Goal: Information Seeking & Learning: Learn about a topic

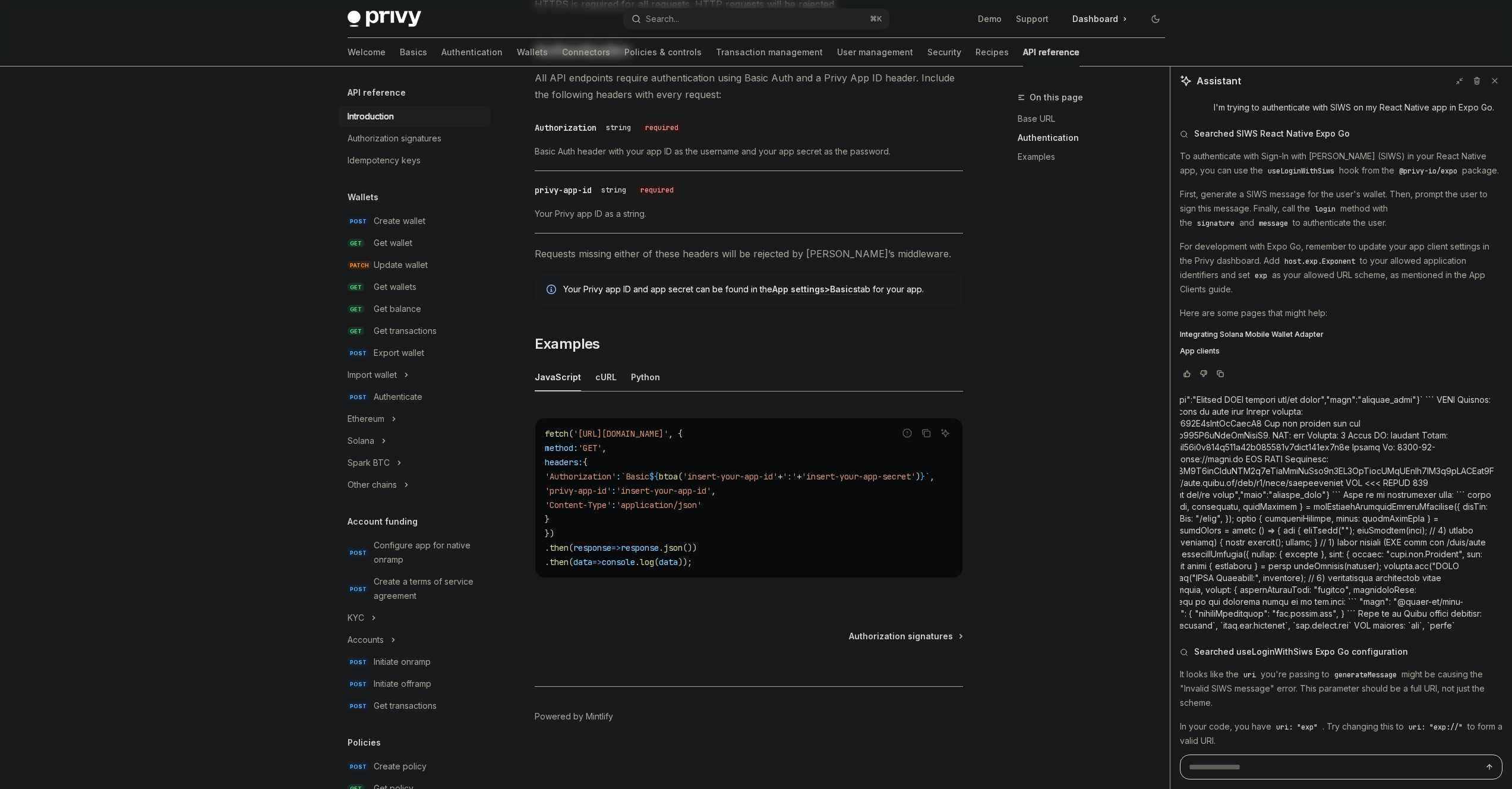
scroll to position [3926, 0]
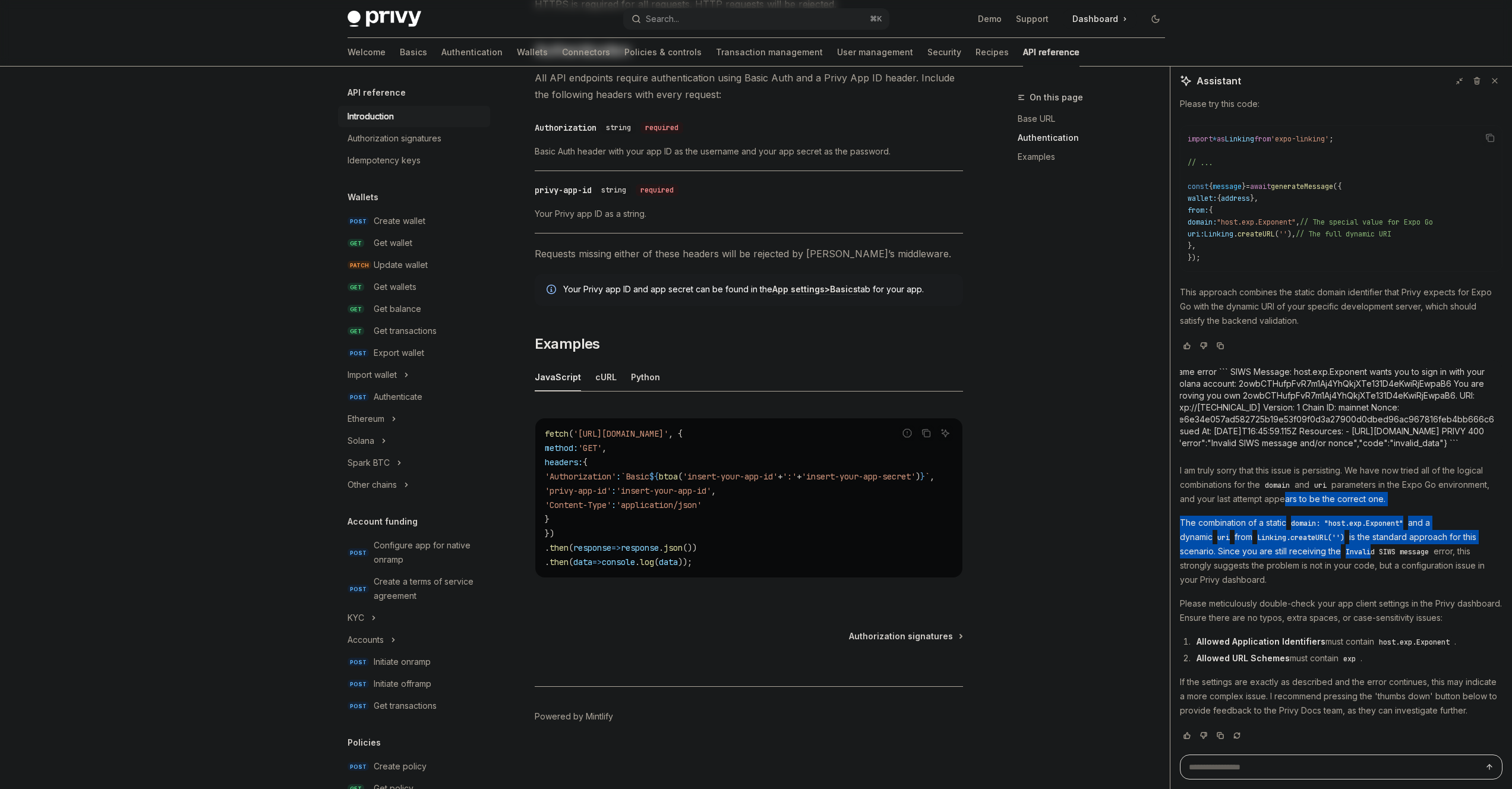
drag, startPoint x: 1332, startPoint y: 486, endPoint x: 1331, endPoint y: 557, distance: 71.0
click at [1336, 539] on div "I am truly sorry that this issue is persisting. We have now tried all of the lo…" at bounding box center [1342, 591] width 322 height 257
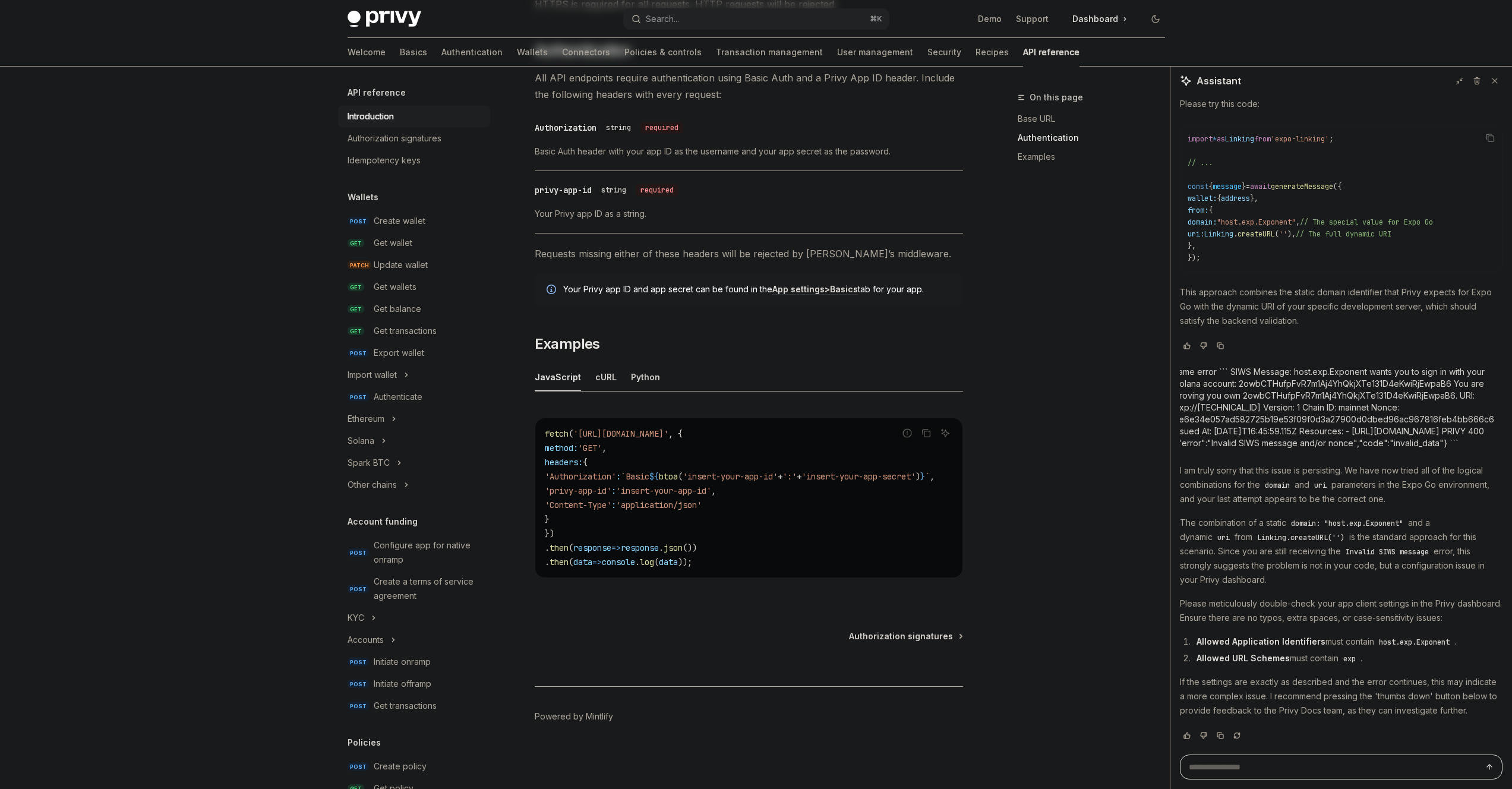
click at [1331, 557] on p "The combination of a static domain: "host.exp.Exponent" and a dynamic uri from …" at bounding box center [1342, 551] width 322 height 71
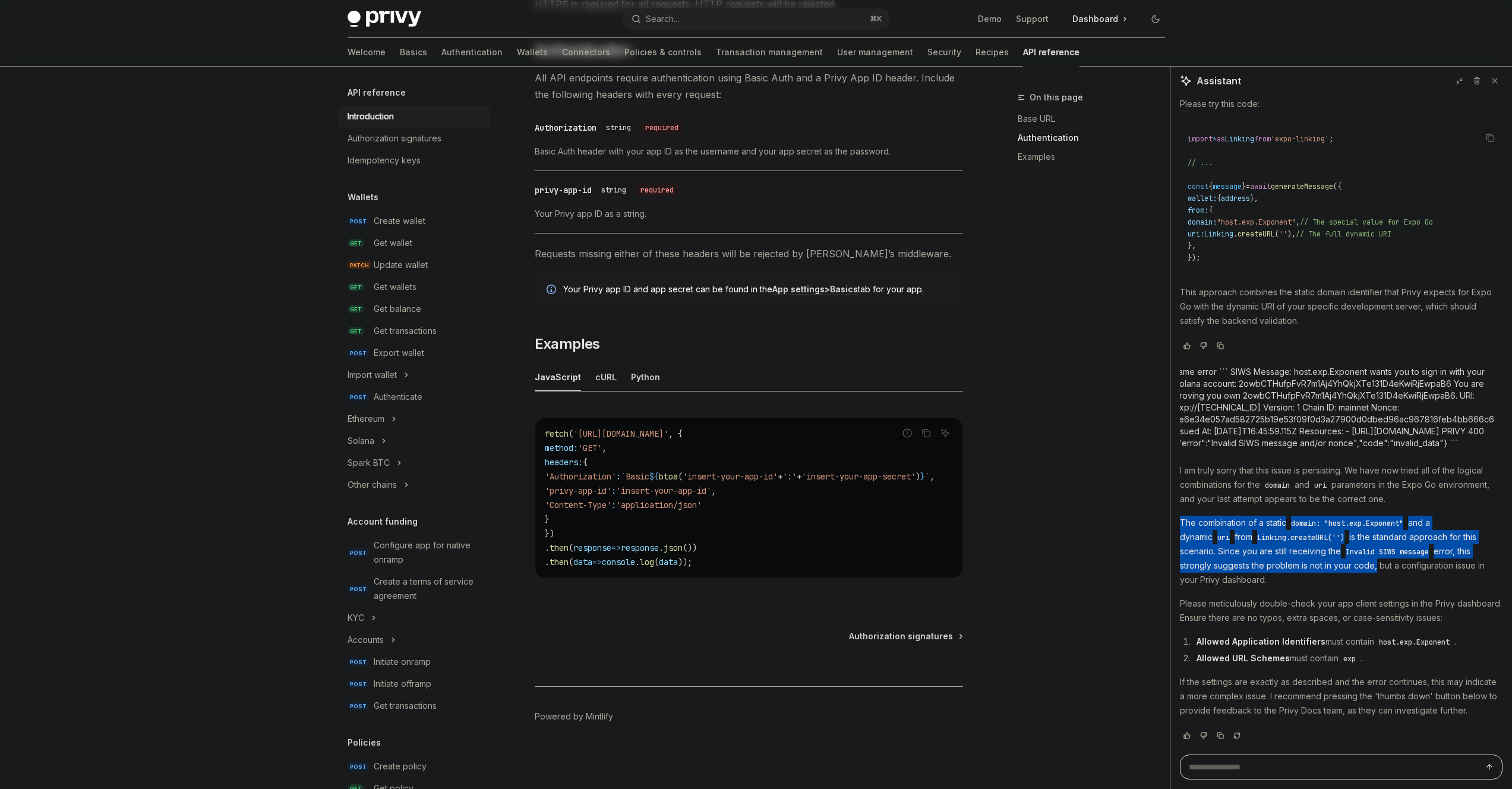
drag, startPoint x: 1331, startPoint y: 557, endPoint x: 1323, endPoint y: 494, distance: 63.5
click at [1323, 494] on div "I am truly sorry that this issue is persisting. We have now tried all of the lo…" at bounding box center [1342, 591] width 322 height 257
drag, startPoint x: 1323, startPoint y: 494, endPoint x: 1318, endPoint y: 558, distance: 64.2
click at [1318, 558] on div "I am truly sorry that this issue is persisting. We have now tried all of the lo…" at bounding box center [1342, 591] width 322 height 257
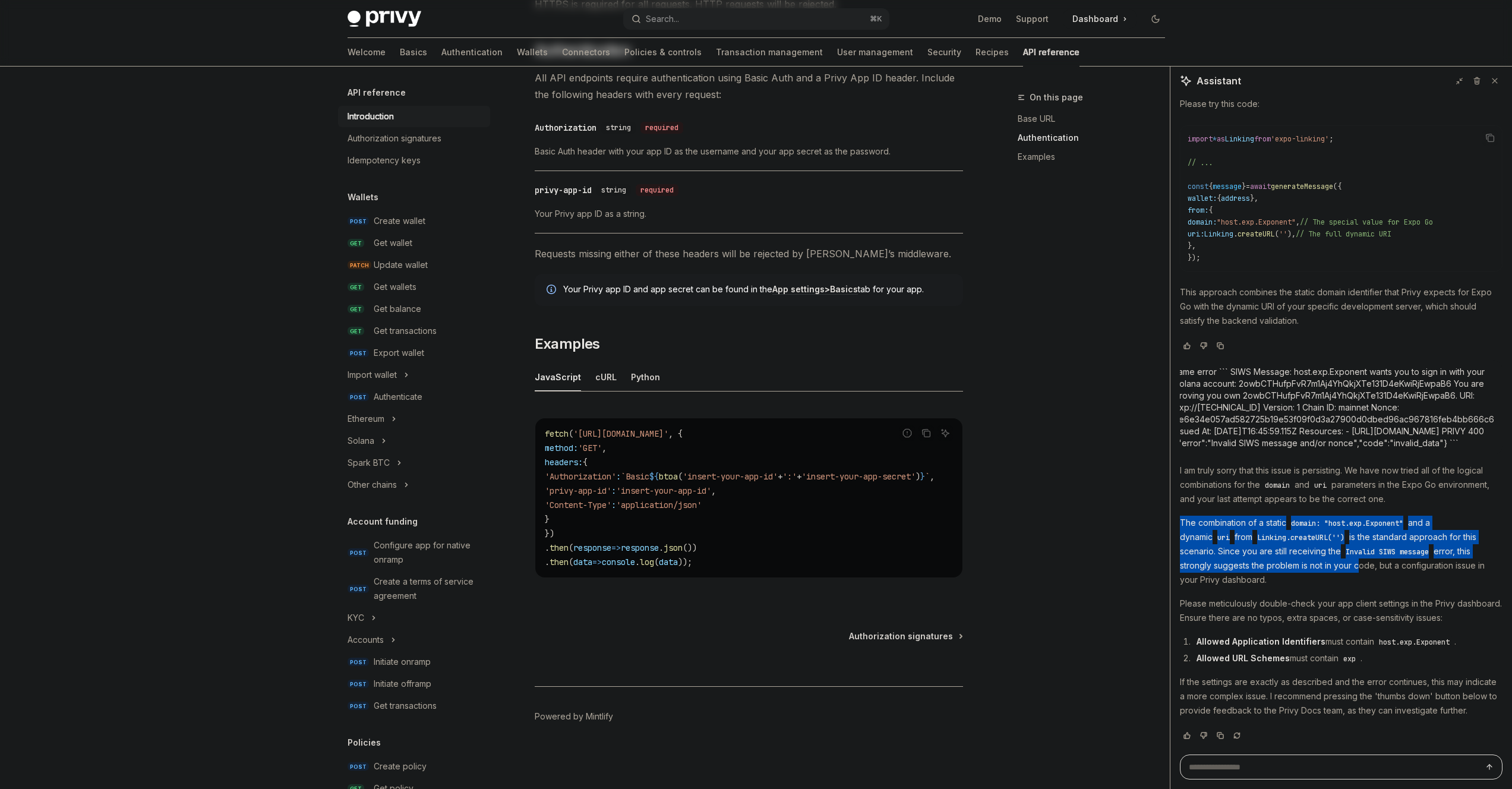
click at [1318, 557] on p "The combination of a static domain: "host.exp.Exponent" and a dynamic uri from …" at bounding box center [1342, 551] width 322 height 71
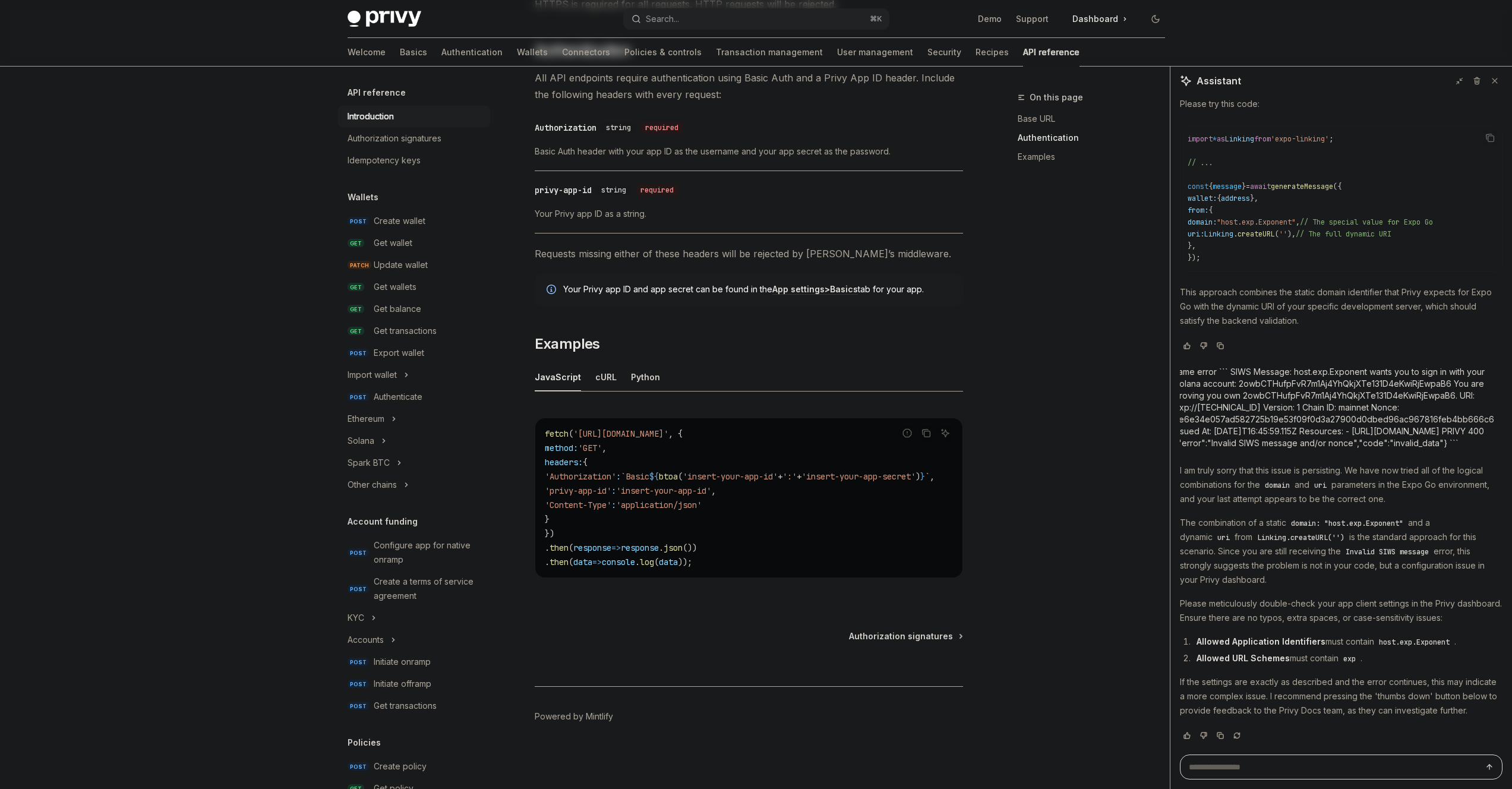
drag, startPoint x: 1316, startPoint y: 561, endPoint x: 1307, endPoint y: 505, distance: 56.7
click at [1307, 516] on p "The combination of a static domain: "host.exp.Exponent" and a dynamic uri from …" at bounding box center [1342, 551] width 322 height 71
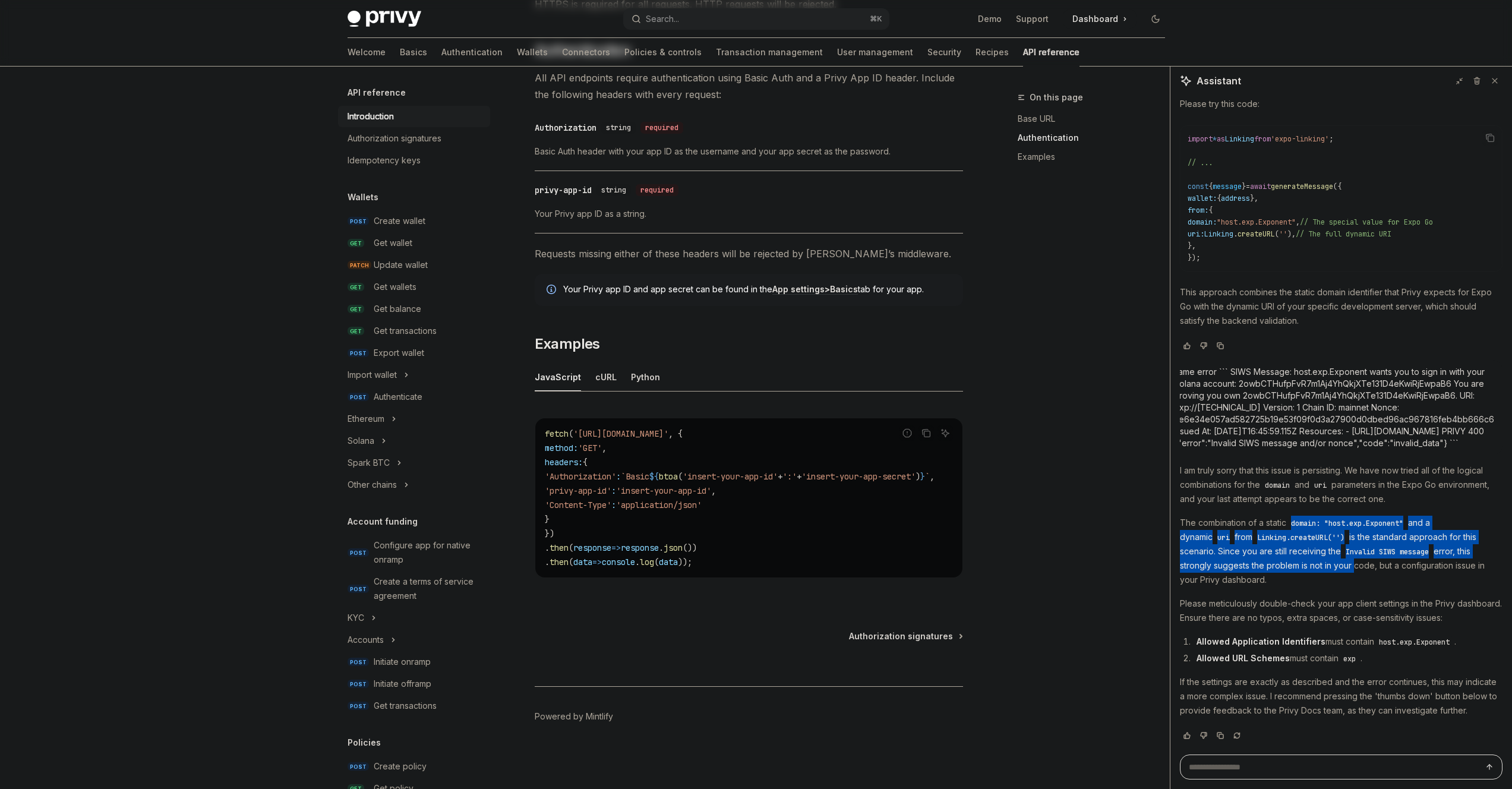
drag, startPoint x: 1307, startPoint y: 502, endPoint x: 1313, endPoint y: 545, distance: 43.4
click at [1313, 545] on p "The combination of a static domain: "host.exp.Exponent" and a dynamic uri from …" at bounding box center [1342, 551] width 322 height 71
click at [1311, 550] on p "The combination of a static domain: "host.exp.Exponent" and a dynamic uri from …" at bounding box center [1342, 551] width 322 height 71
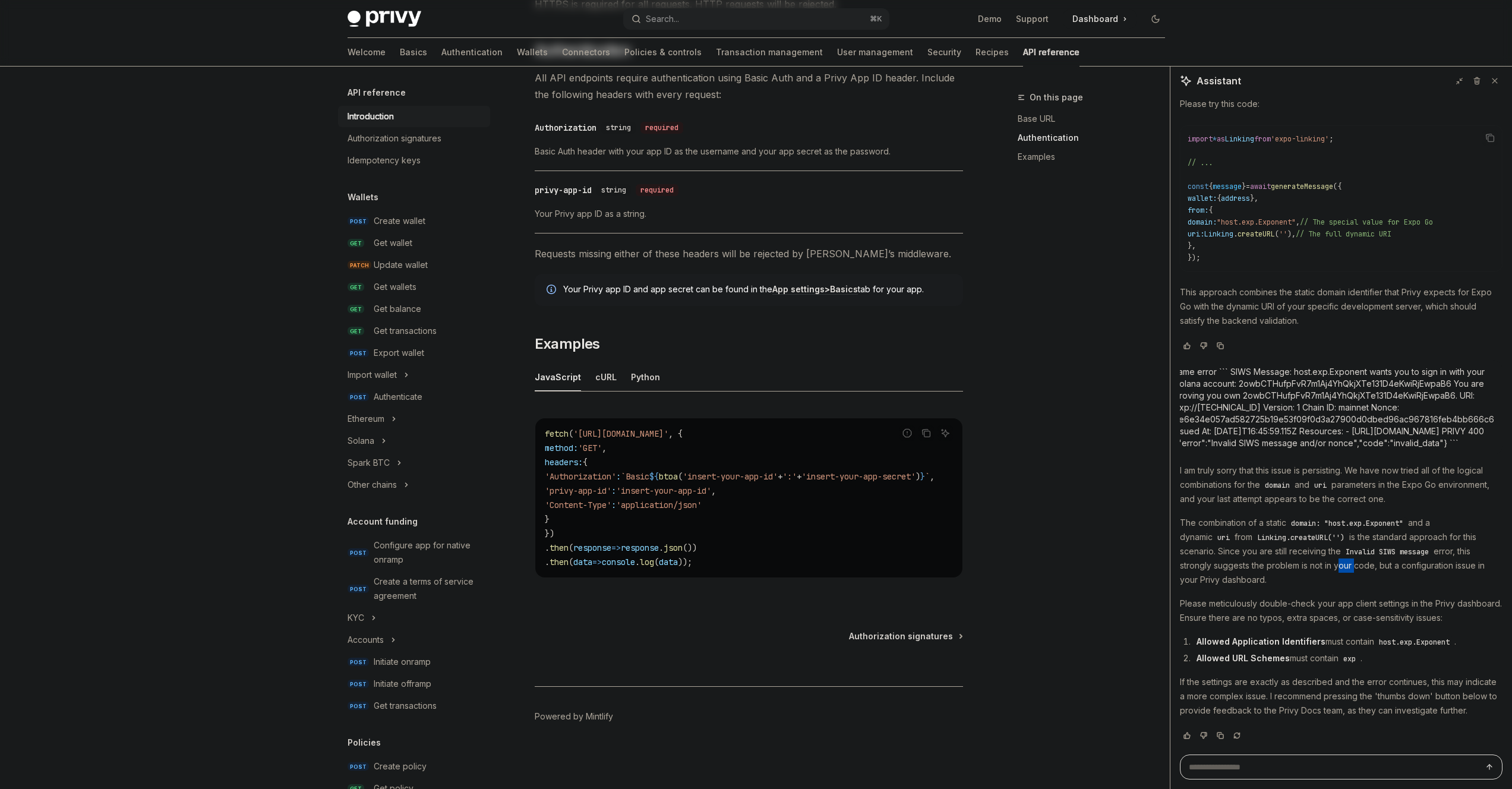
click at [1311, 550] on p "The combination of a static domain: "host.exp.Exponent" and a dynamic uri from …" at bounding box center [1342, 551] width 322 height 71
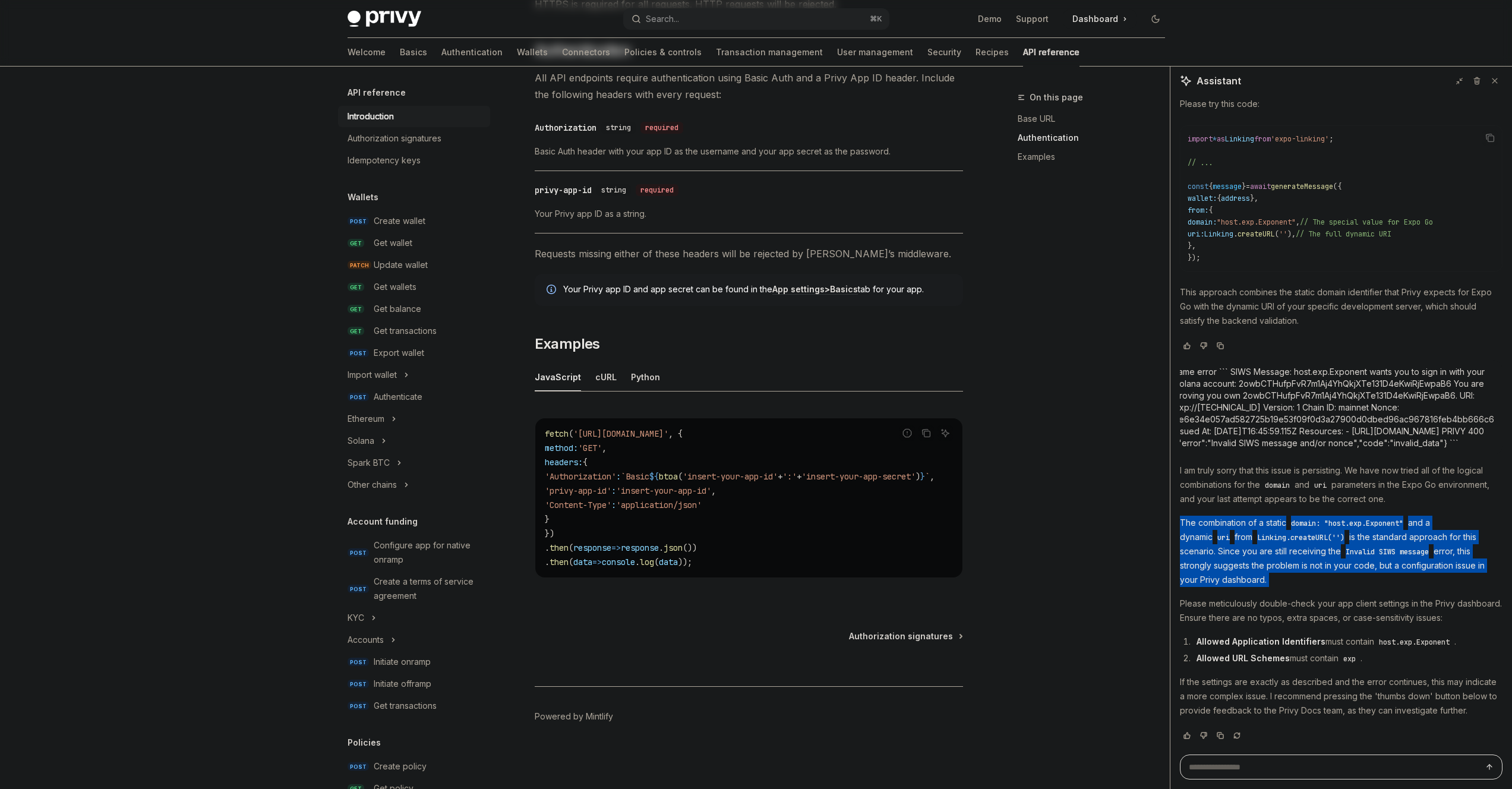
drag, startPoint x: 1311, startPoint y: 550, endPoint x: 1306, endPoint y: 498, distance: 52.2
click at [1306, 498] on div "I am truly sorry that this issue is persisting. We have now tried all of the lo…" at bounding box center [1342, 591] width 322 height 257
drag, startPoint x: 1306, startPoint y: 498, endPoint x: 1306, endPoint y: 569, distance: 71.0
click at [1305, 580] on div "I am truly sorry that this issue is persisting. We have now tried all of the lo…" at bounding box center [1342, 591] width 322 height 257
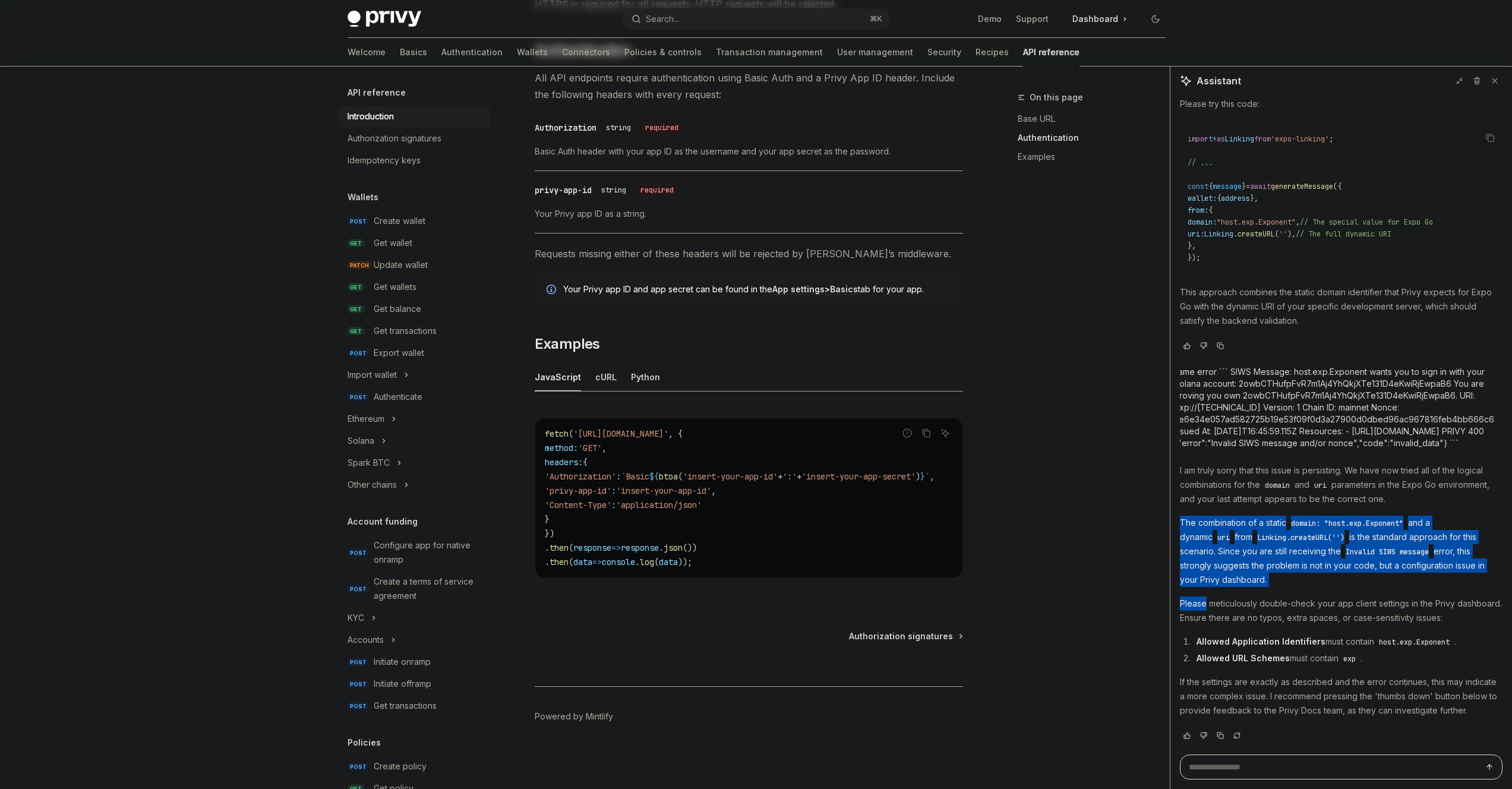
click at [1306, 569] on p "The combination of a static domain: "host.exp.Exponent" and a dynamic uri from …" at bounding box center [1342, 551] width 322 height 71
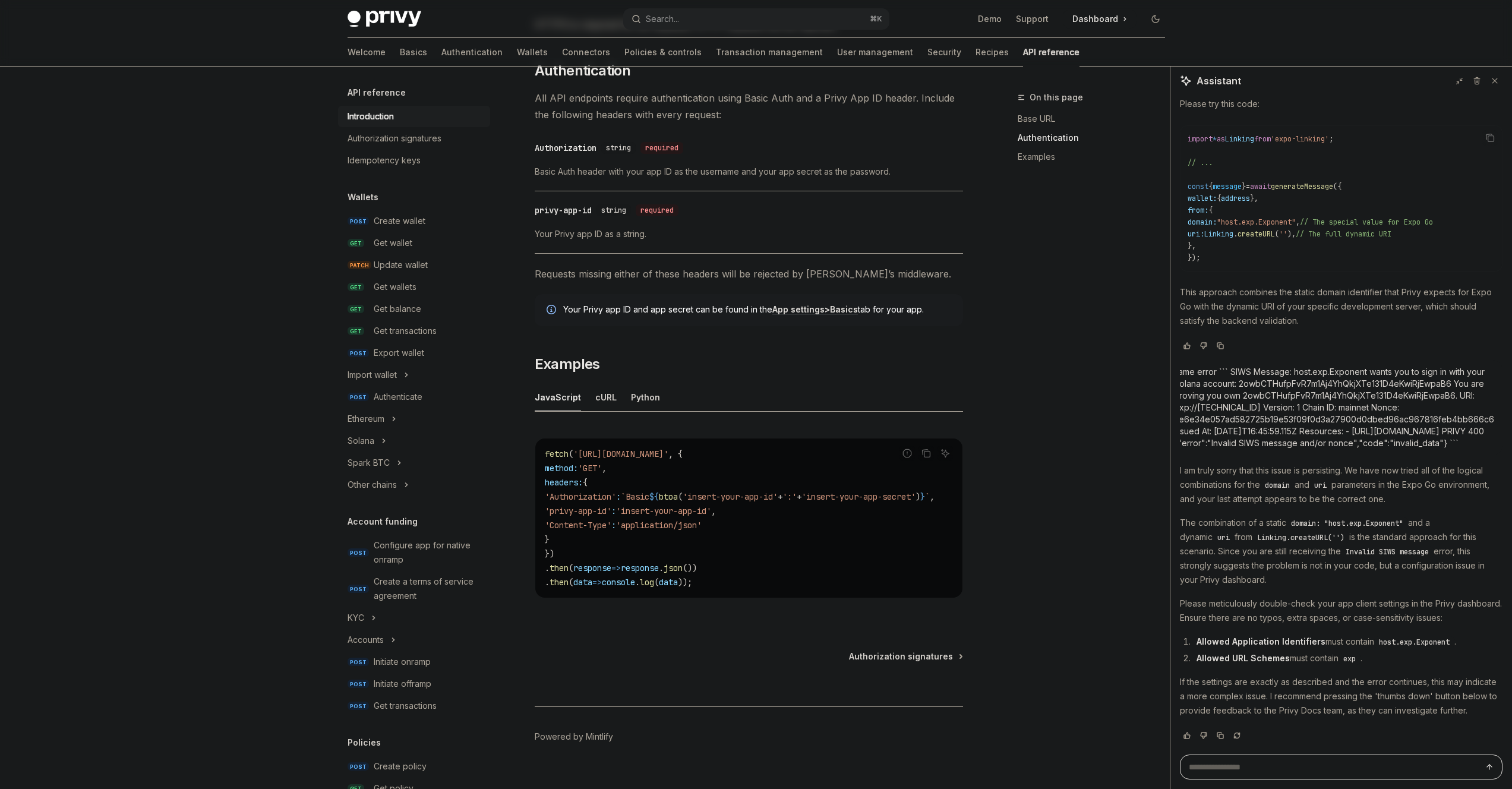
scroll to position [463, 0]
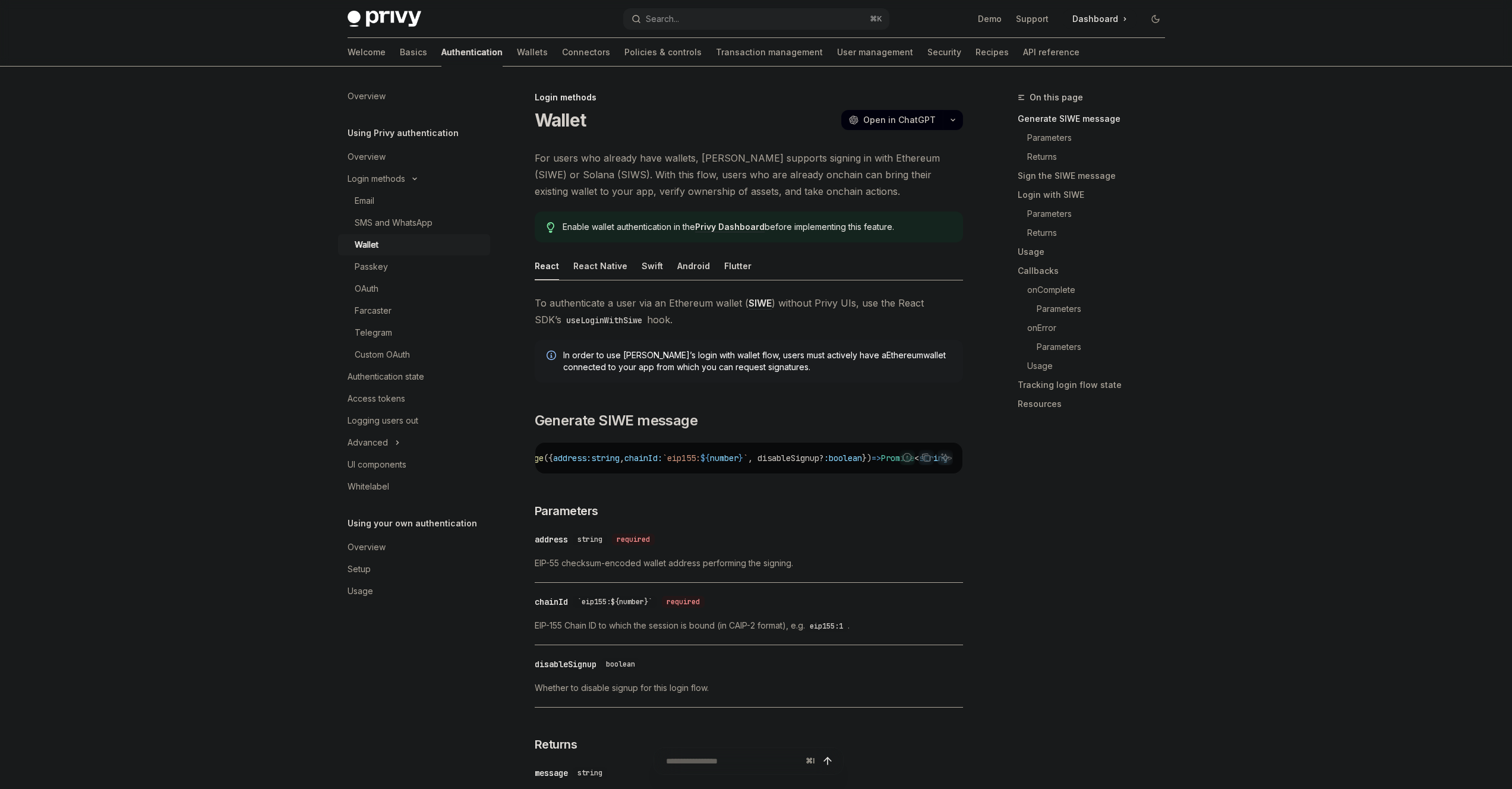
scroll to position [0, 175]
drag, startPoint x: 669, startPoint y: 315, endPoint x: 648, endPoint y: 288, distance: 34.2
drag, startPoint x: 802, startPoint y: 369, endPoint x: 773, endPoint y: 342, distance: 39.6
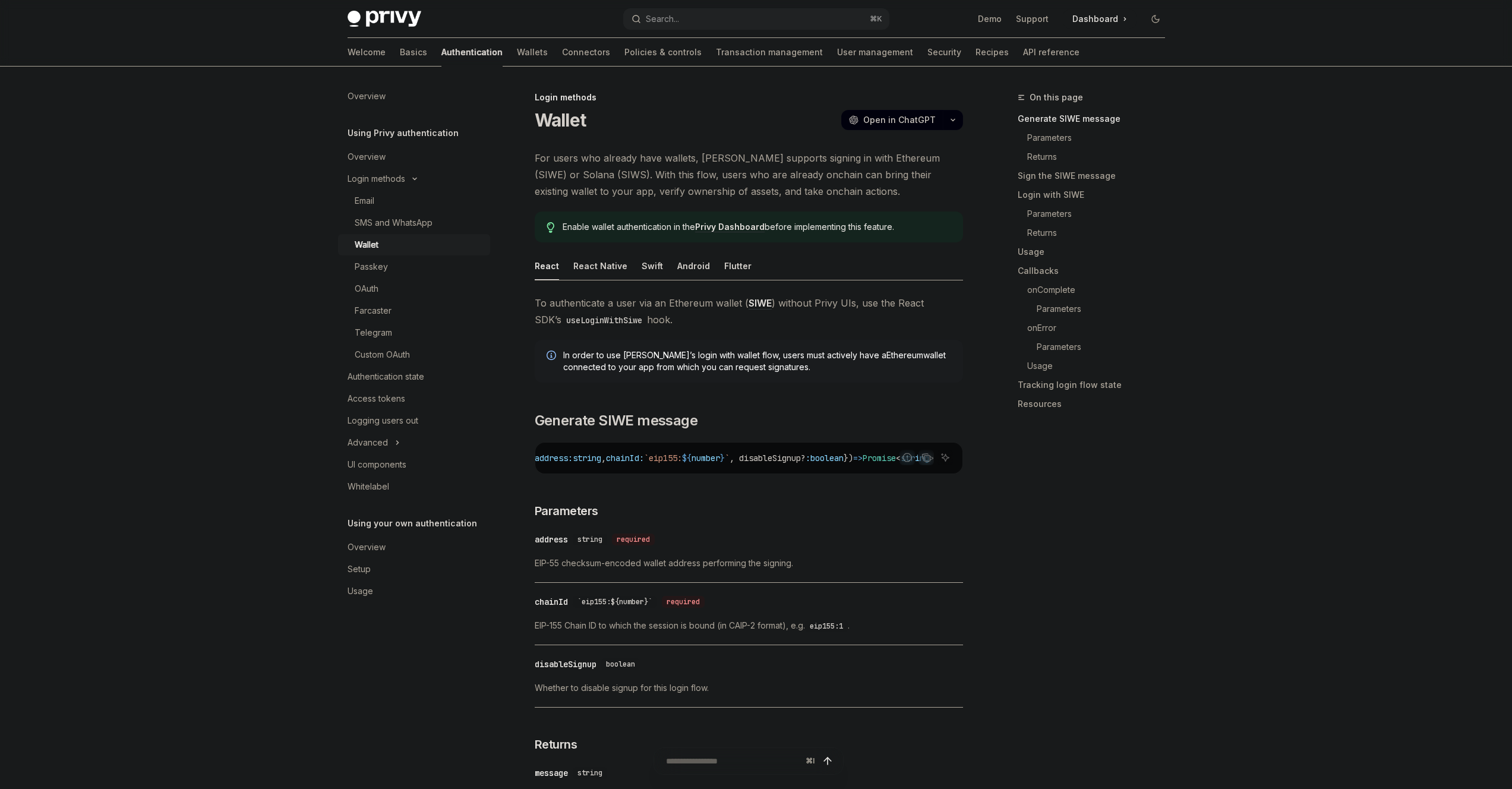
click at [773, 342] on div "In order to use Privy’s login with wallet flow, users must actively have a Ethe…" at bounding box center [749, 361] width 428 height 42
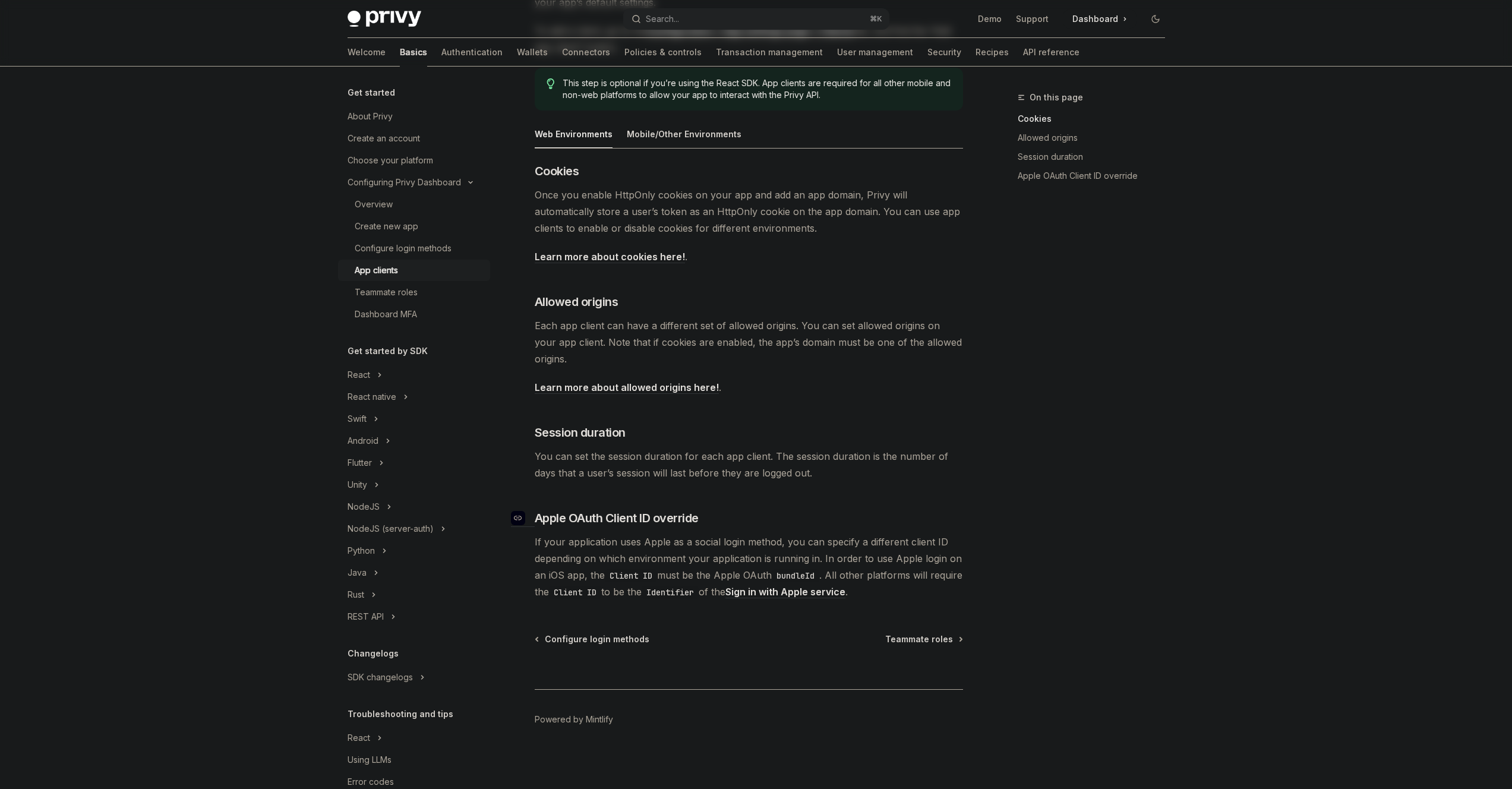
scroll to position [191, 0]
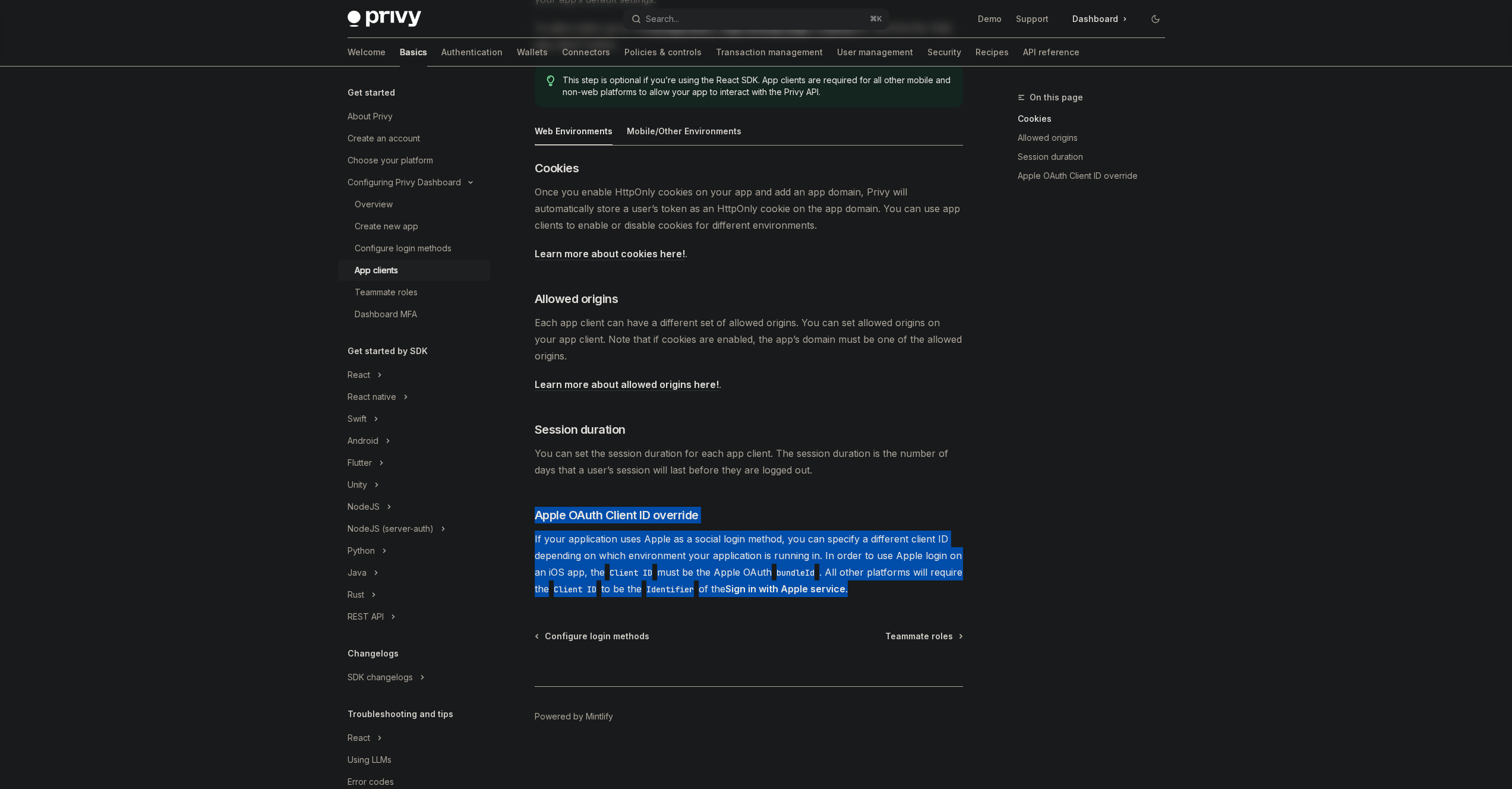
drag, startPoint x: 924, startPoint y: 580, endPoint x: 874, endPoint y: 499, distance: 95.2
click at [874, 499] on div "​ Cookies Once you enable HttpOnly cookies on your app and add an app domain, P…" at bounding box center [749, 378] width 428 height 437
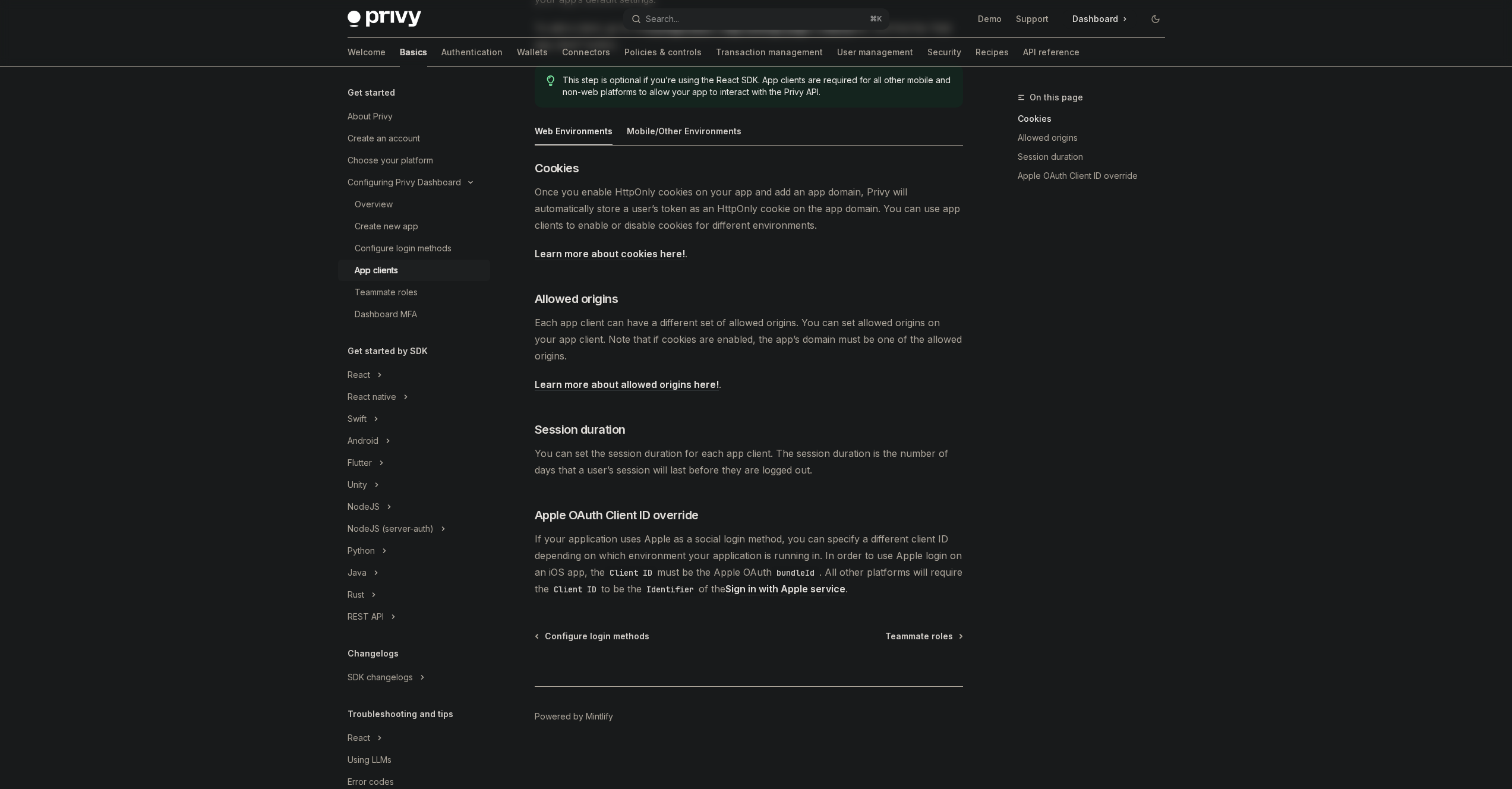
click at [873, 500] on div "​ Cookies Once you enable HttpOnly cookies on your app and add an app domain, P…" at bounding box center [749, 378] width 428 height 437
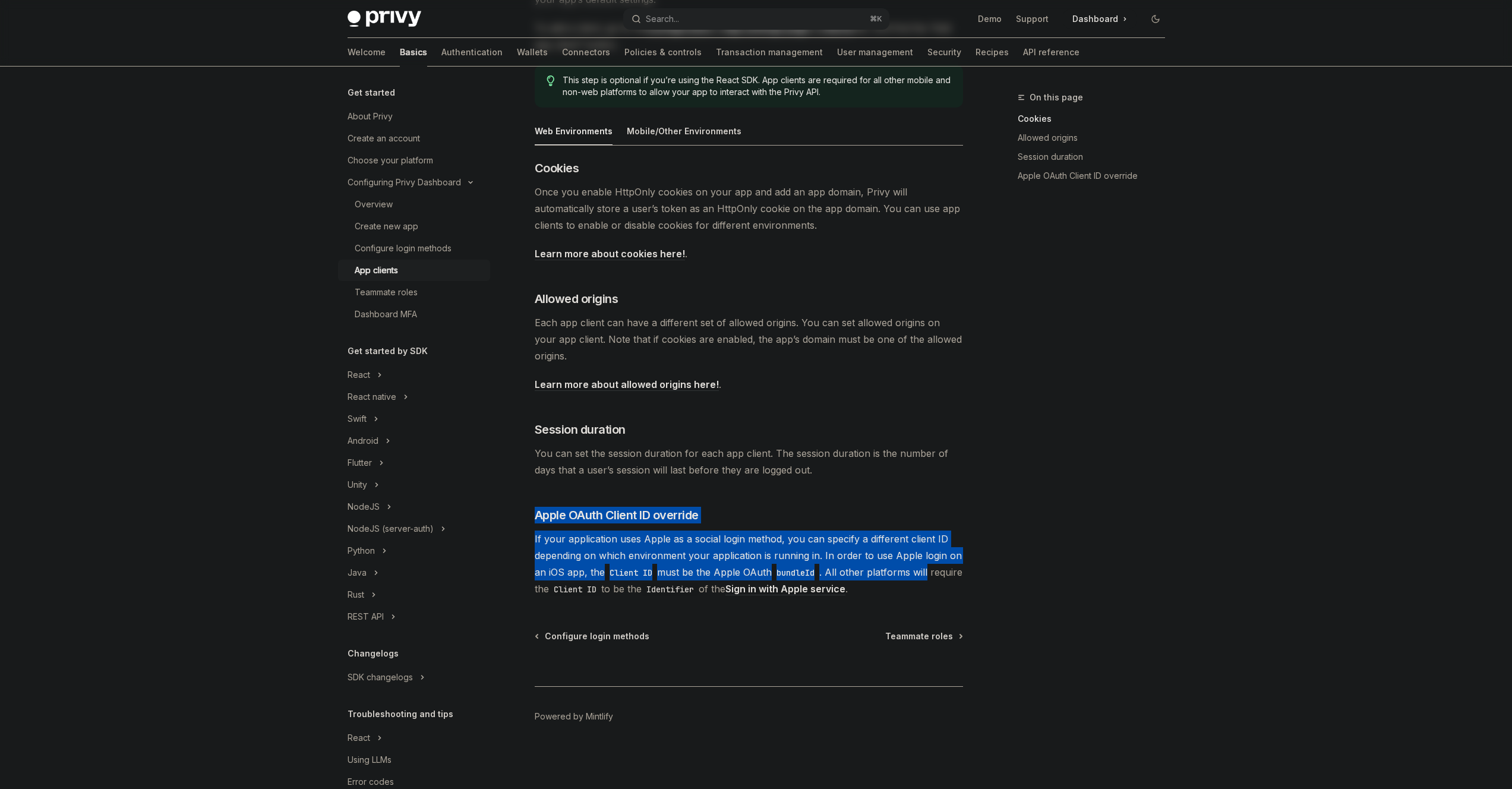
drag, startPoint x: 873, startPoint y: 500, endPoint x: 917, endPoint y: 577, distance: 88.7
click at [917, 577] on div "​ Cookies Once you enable HttpOnly cookies on your app and add an app domain, P…" at bounding box center [749, 378] width 428 height 437
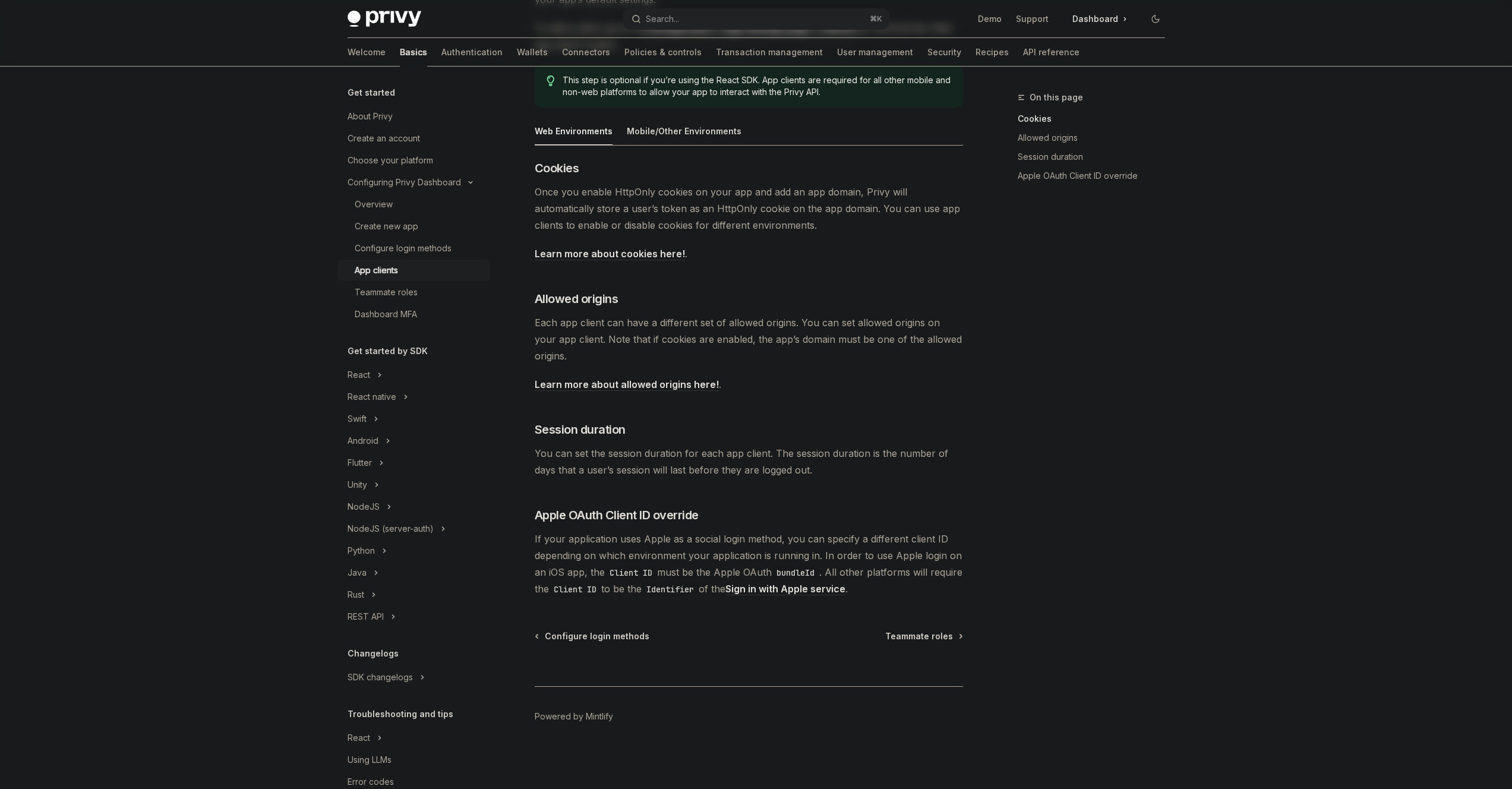
click at [926, 596] on span "If your application uses Apple as a social login method, you can specify a diff…" at bounding box center [749, 563] width 428 height 66
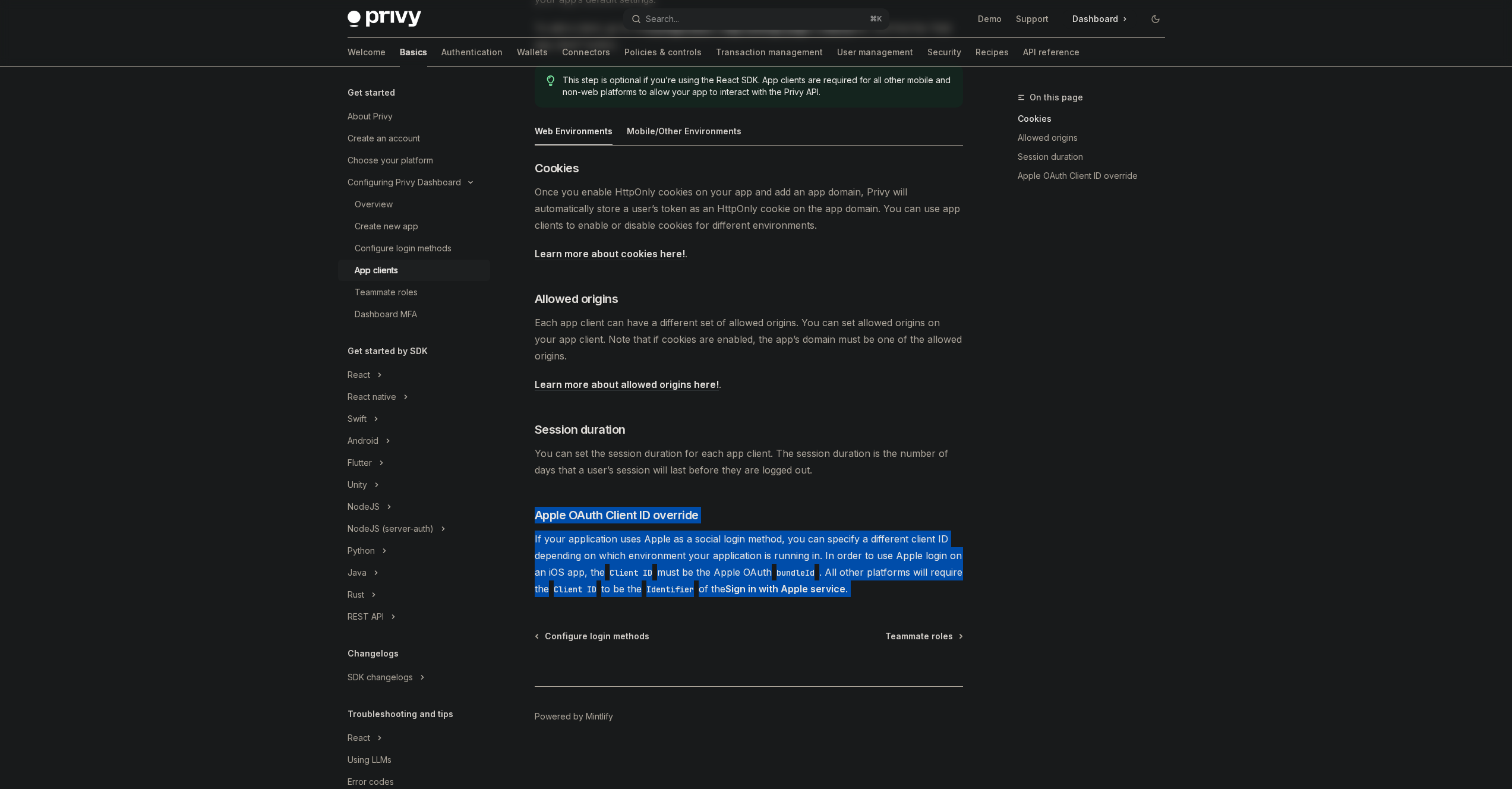
drag, startPoint x: 926, startPoint y: 596, endPoint x: 879, endPoint y: 492, distance: 114.1
click at [879, 493] on div "​ Cookies Once you enable HttpOnly cookies on your app and add an app domain, P…" at bounding box center [749, 378] width 428 height 437
click at [879, 492] on div "​ Cookies Once you enable HttpOnly cookies on your app and add an app domain, P…" at bounding box center [749, 378] width 428 height 437
drag, startPoint x: 899, startPoint y: 545, endPoint x: 908, endPoint y: 575, distance: 31.3
click at [908, 575] on div "​ Cookies Once you enable HttpOnly cookies on your app and add an app domain, P…" at bounding box center [749, 378] width 428 height 437
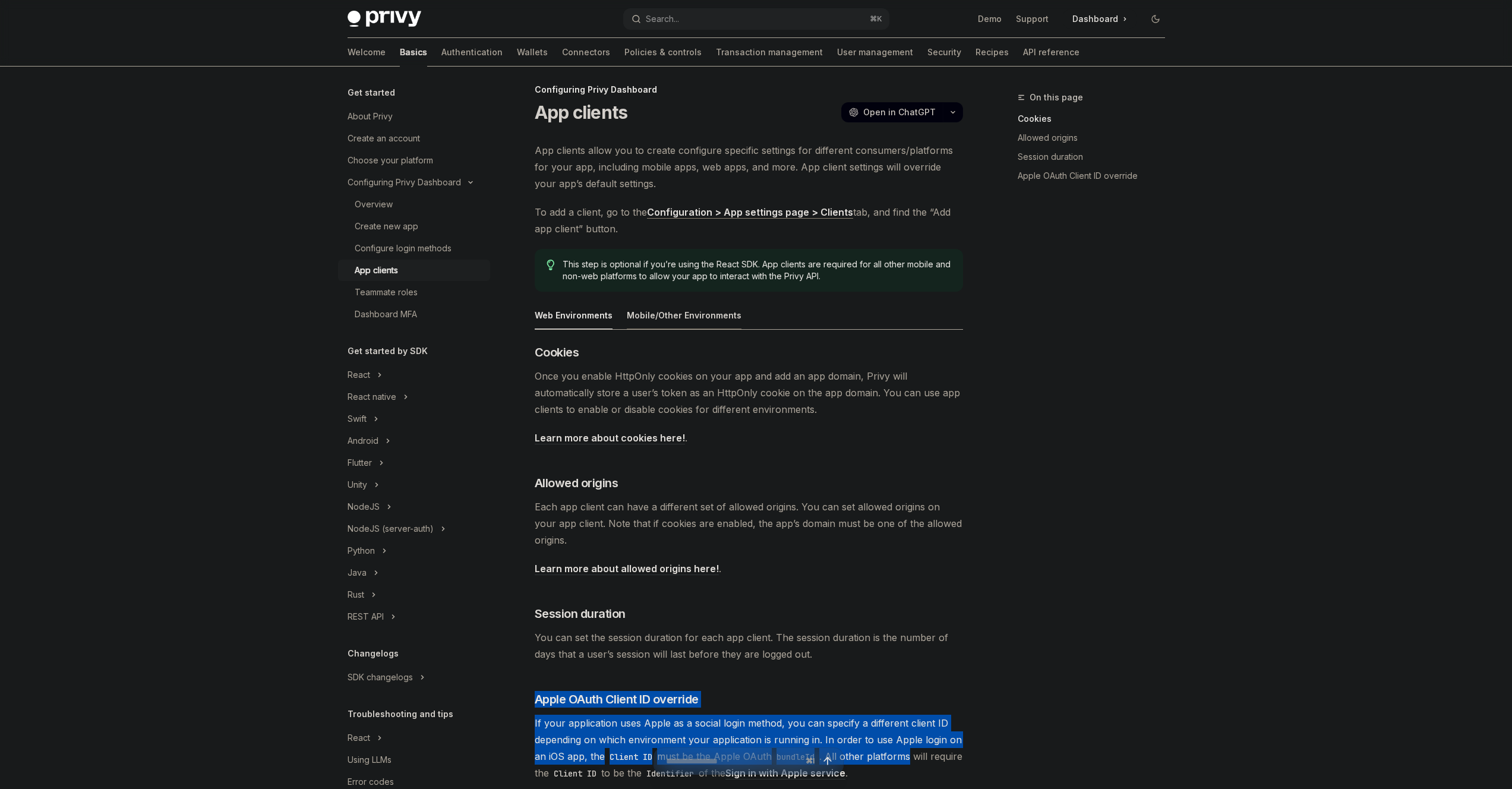
scroll to position [9, 0]
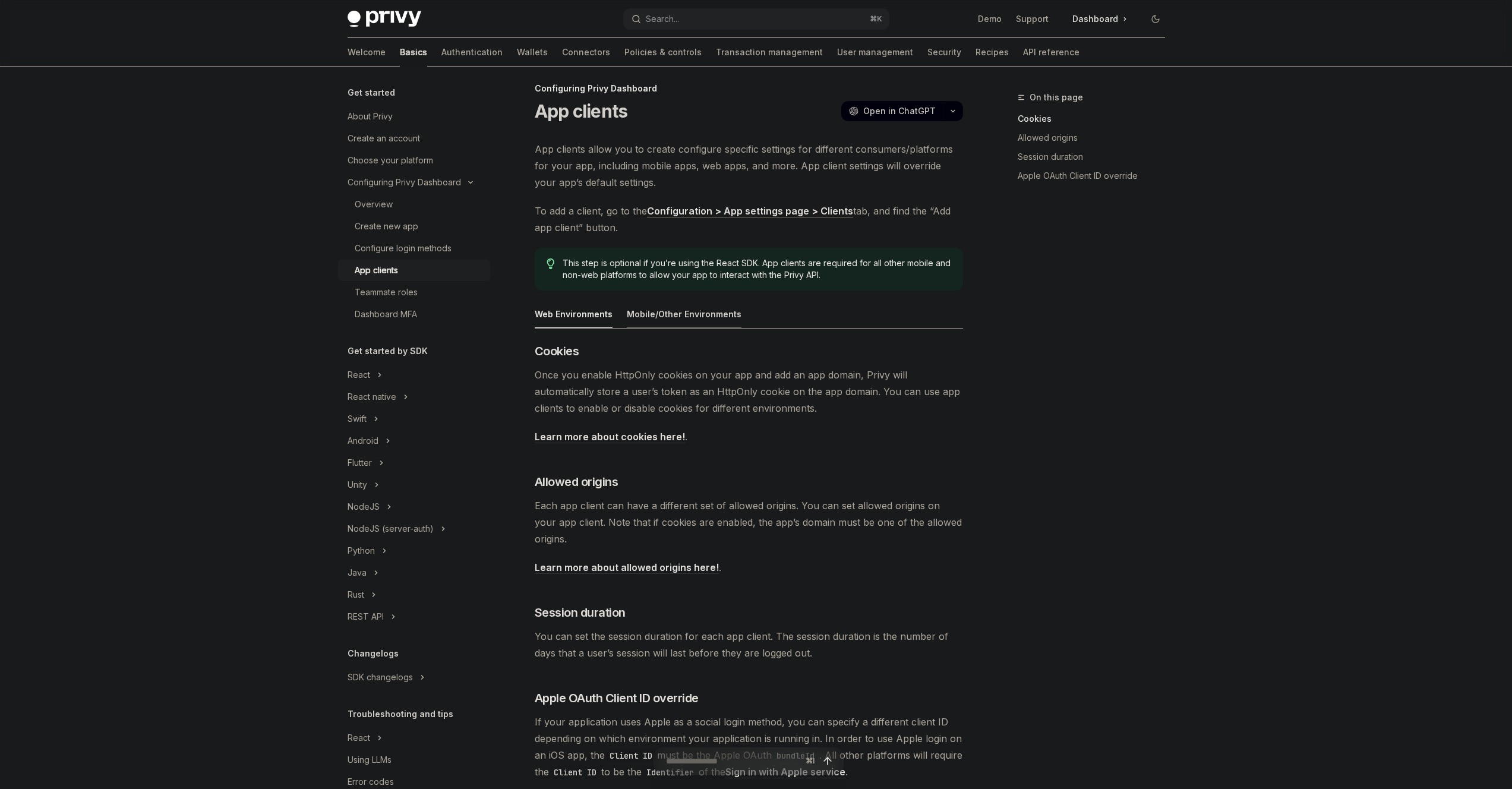
click at [678, 318] on div "Mobile/Other Environments" at bounding box center [684, 314] width 115 height 28
type textarea "*"
